Goal: Information Seeking & Learning: Compare options

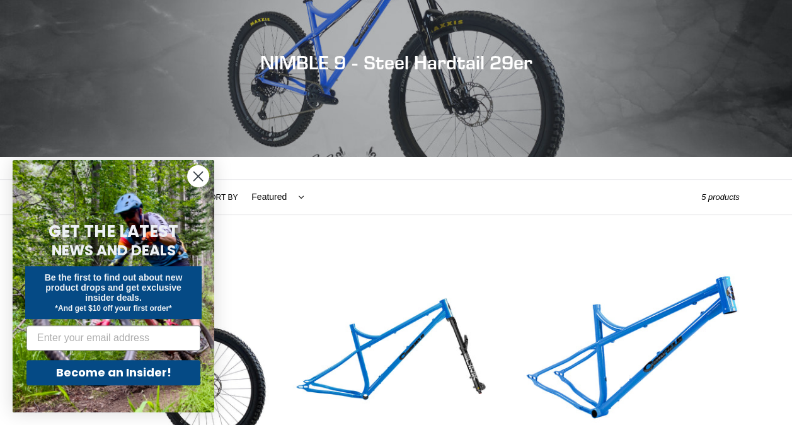
scroll to position [252, 0]
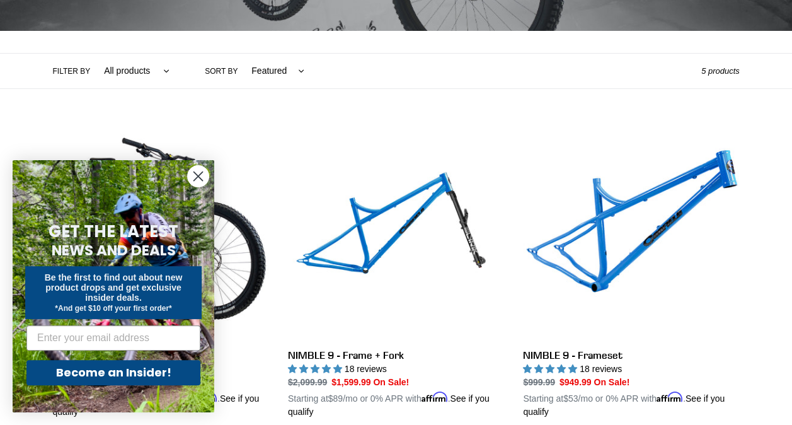
click at [202, 175] on circle "Close dialog" at bounding box center [198, 176] width 21 height 21
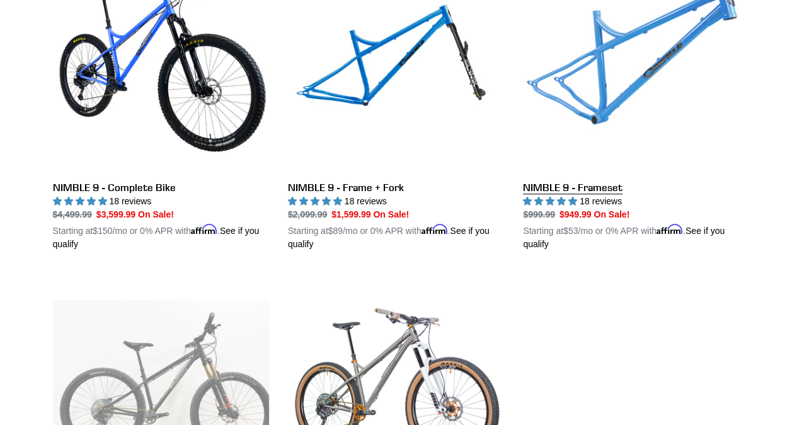
scroll to position [336, 0]
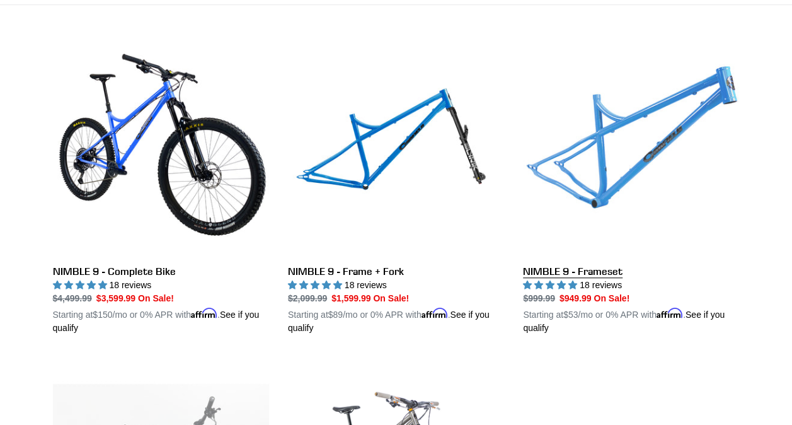
click at [604, 269] on link "NIMBLE 9 - Frameset" at bounding box center [631, 187] width 216 height 295
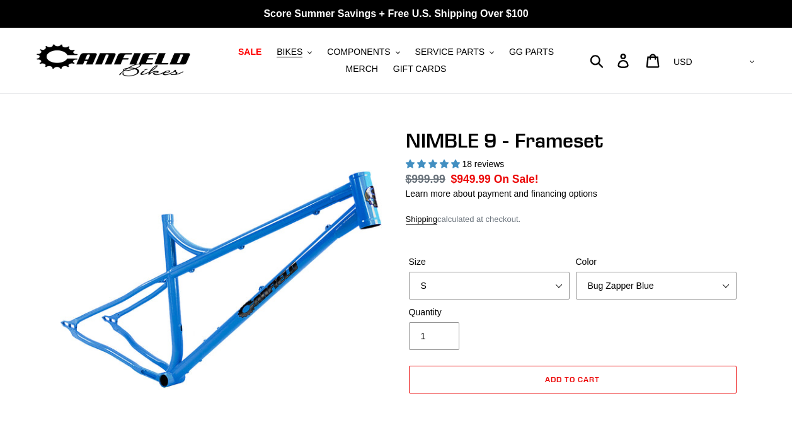
select select "highest-rating"
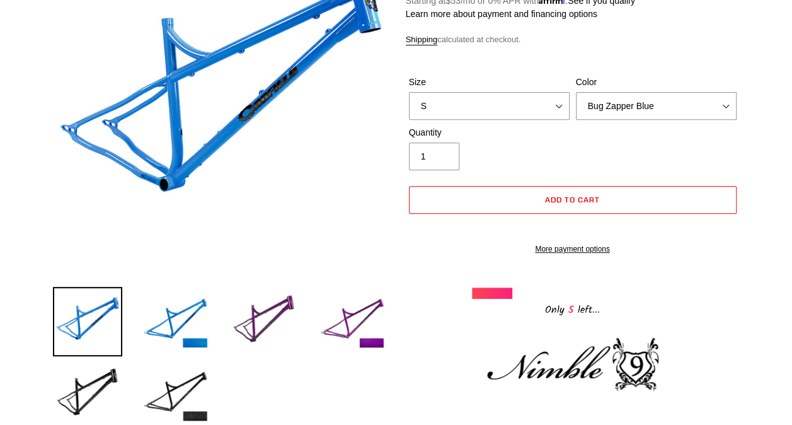
scroll to position [168, 0]
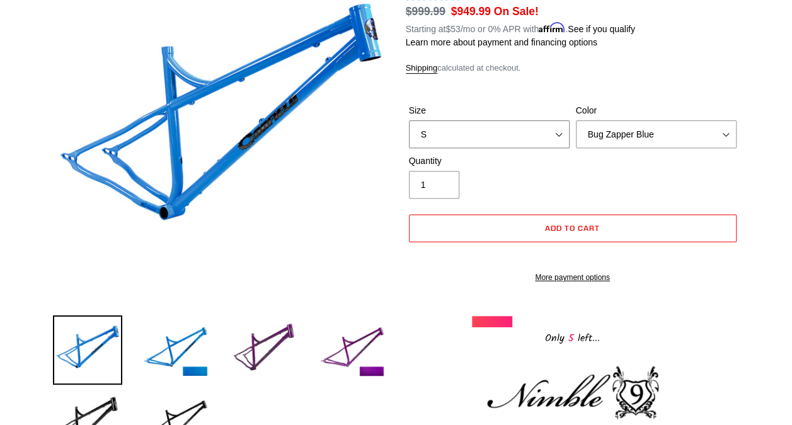
click at [535, 129] on select "S M L XL" at bounding box center [489, 134] width 161 height 28
select select "L"
click at [409, 120] on select "S M L XL" at bounding box center [489, 134] width 161 height 28
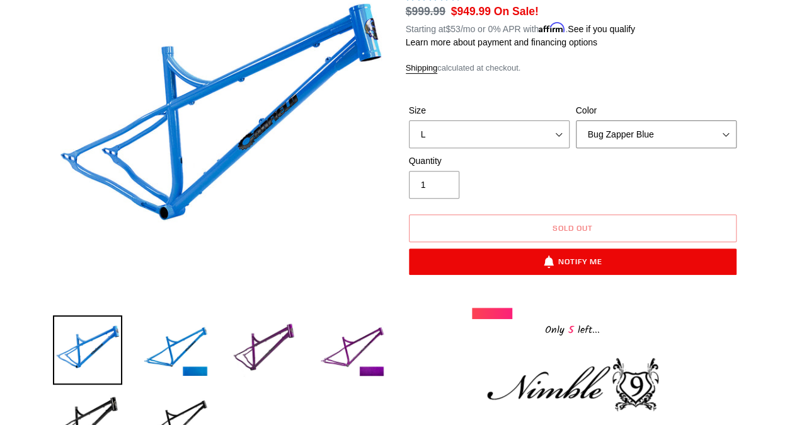
click at [601, 137] on select "Bug Zapper Blue Purple Haze -Sold Out Galaxy Black" at bounding box center [656, 134] width 161 height 28
select select "Galaxy Black"
click at [576, 120] on select "Bug Zapper Blue Purple Haze -Sold Out Galaxy Black" at bounding box center [656, 134] width 161 height 28
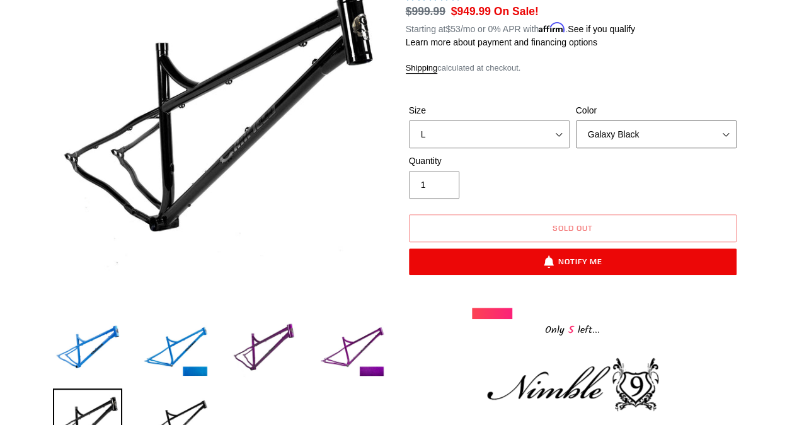
click at [623, 139] on select "Bug Zapper Blue Purple Haze -Sold Out Galaxy Black" at bounding box center [656, 134] width 161 height 28
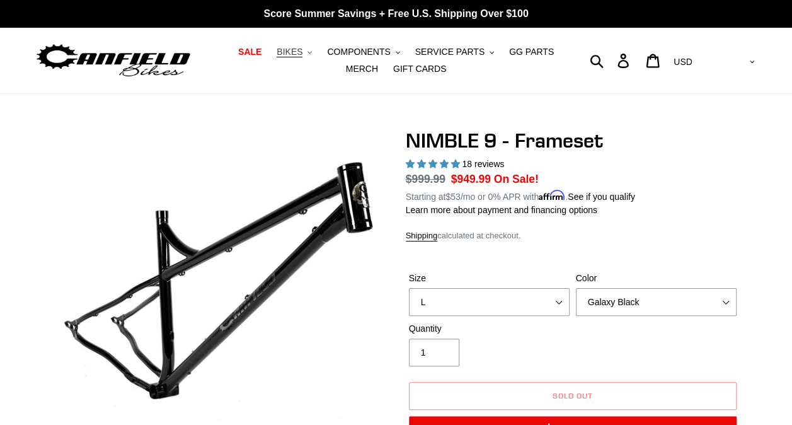
click at [277, 47] on span "BIKES" at bounding box center [290, 52] width 26 height 11
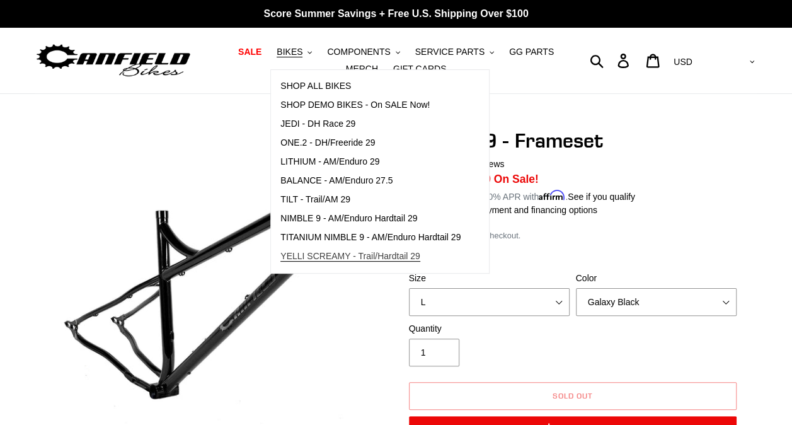
click at [321, 258] on span "YELLI SCREAMY - Trail/Hardtail 29" at bounding box center [350, 256] width 140 height 11
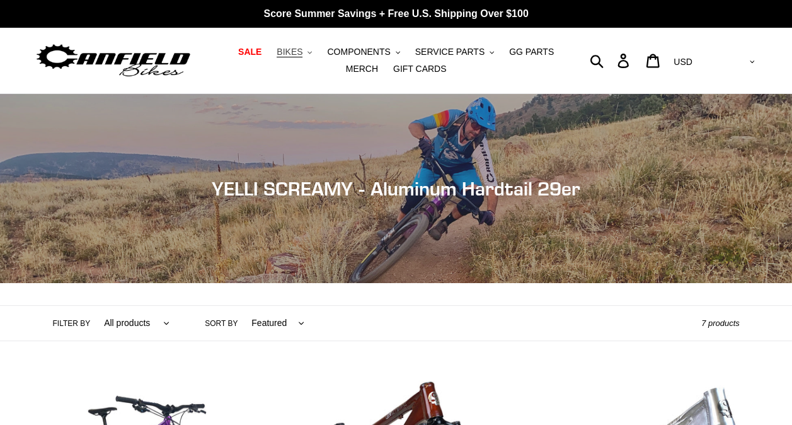
click at [286, 53] on span "BIKES" at bounding box center [290, 52] width 26 height 11
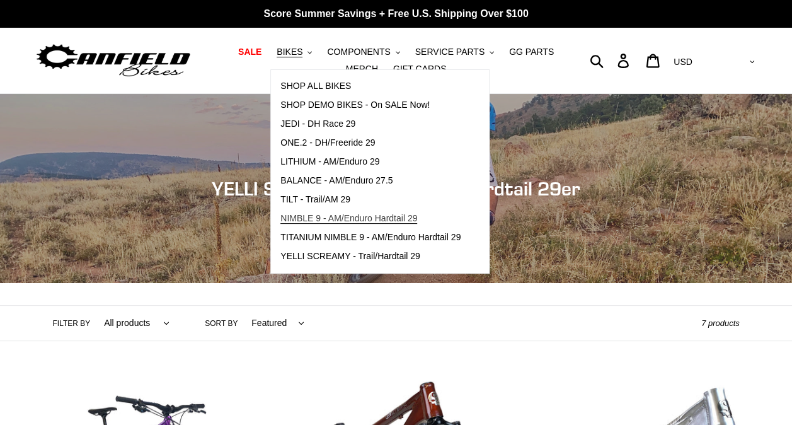
click at [292, 213] on span "NIMBLE 9 - AM/Enduro Hardtail 29" at bounding box center [348, 218] width 137 height 11
